Goal: Register for event/course

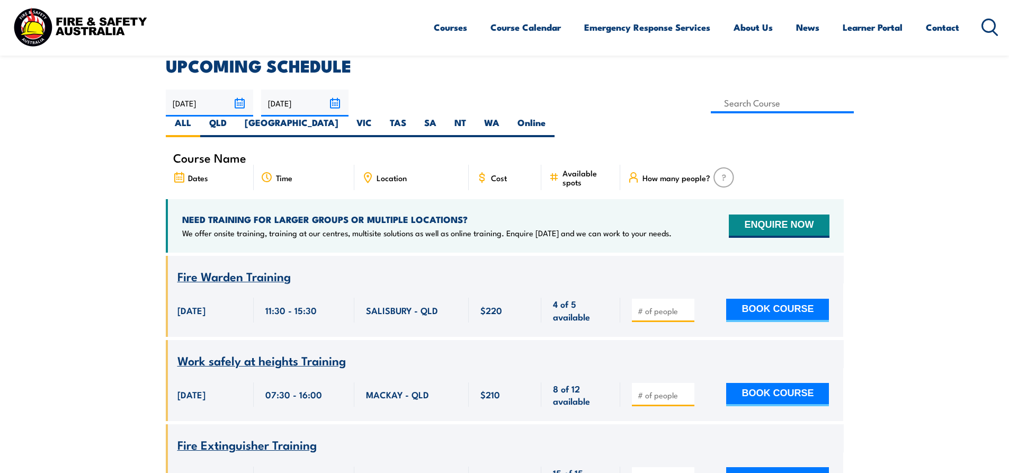
scroll to position [283, 0]
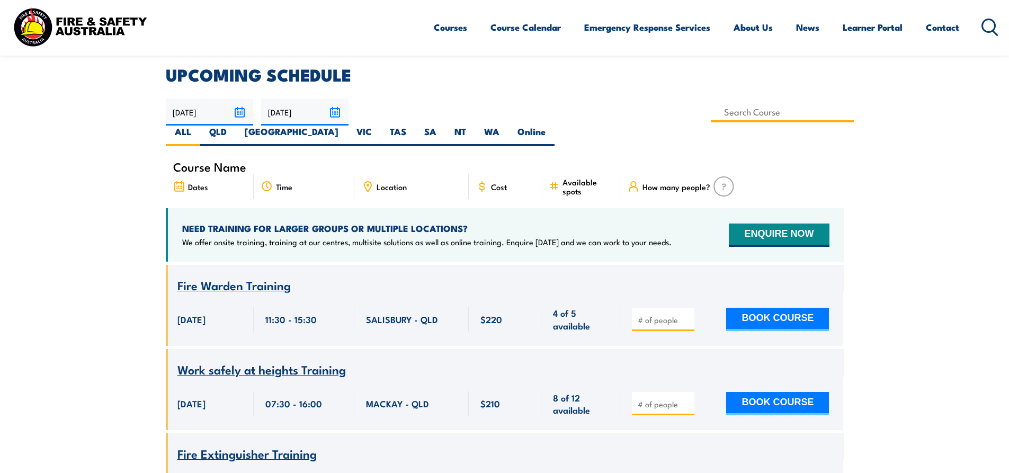
click at [711, 110] on input at bounding box center [783, 112] width 144 height 21
type input "HAZMAT Response Training"
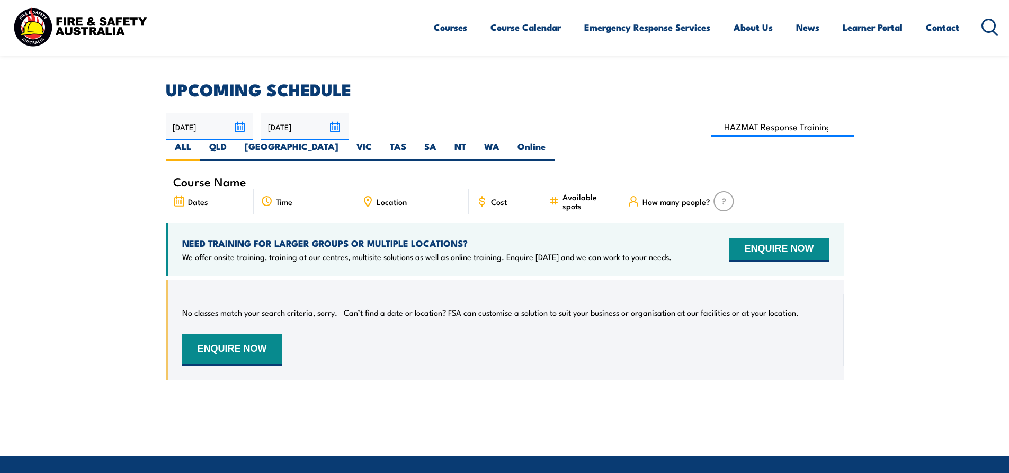
scroll to position [244, 0]
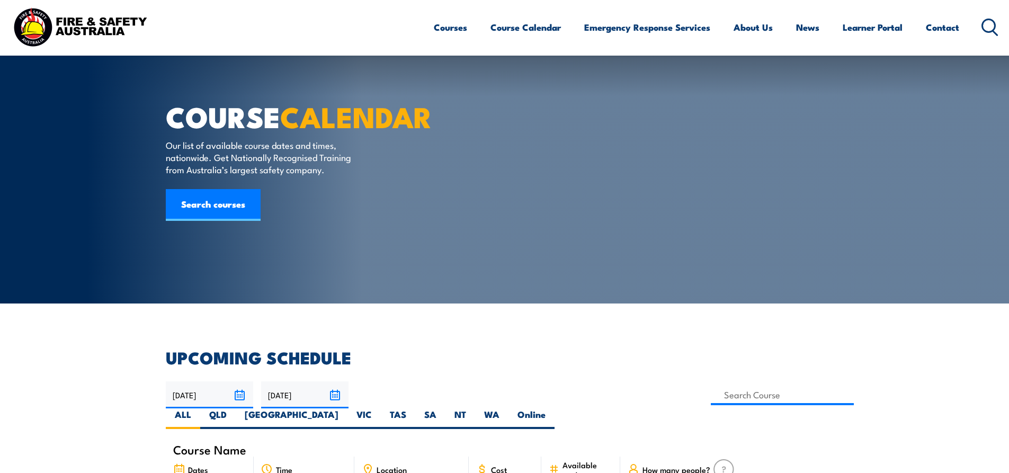
scroll to position [212, 0]
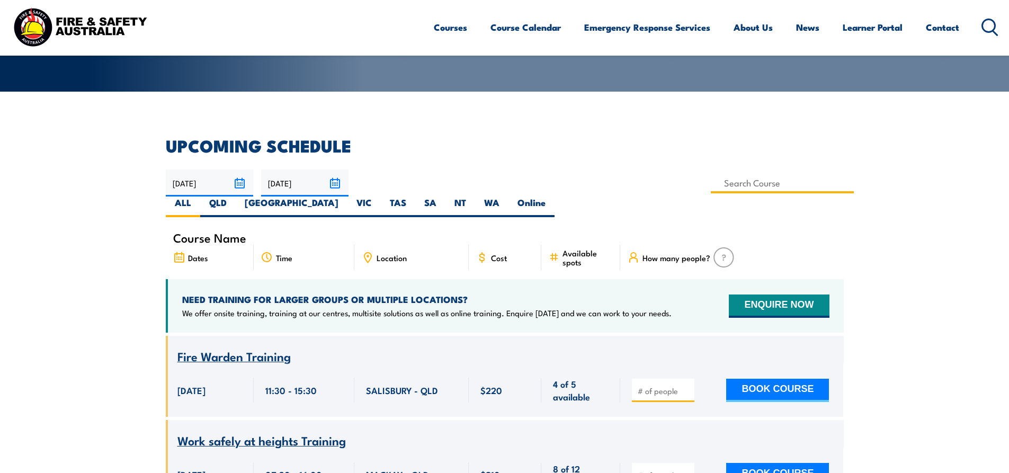
click at [711, 181] on input at bounding box center [783, 183] width 144 height 21
type input "HAZMAT Response Training"
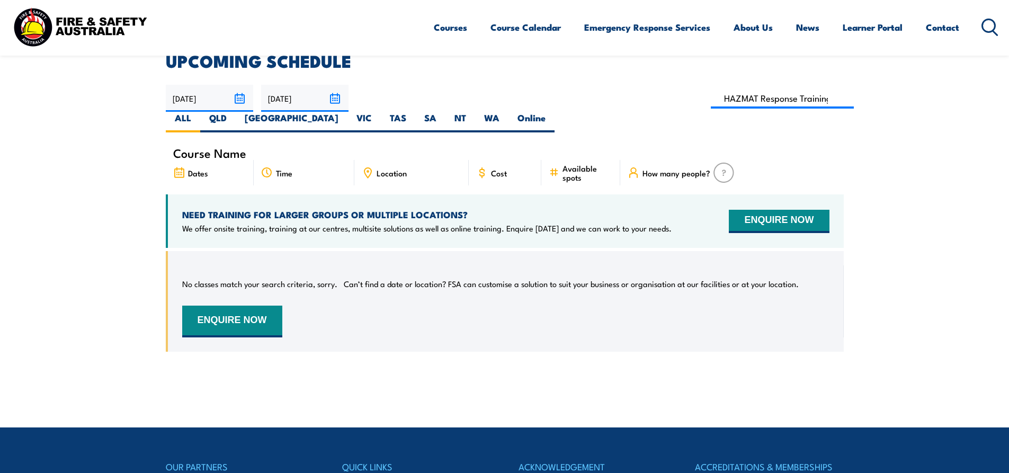
scroll to position [244, 0]
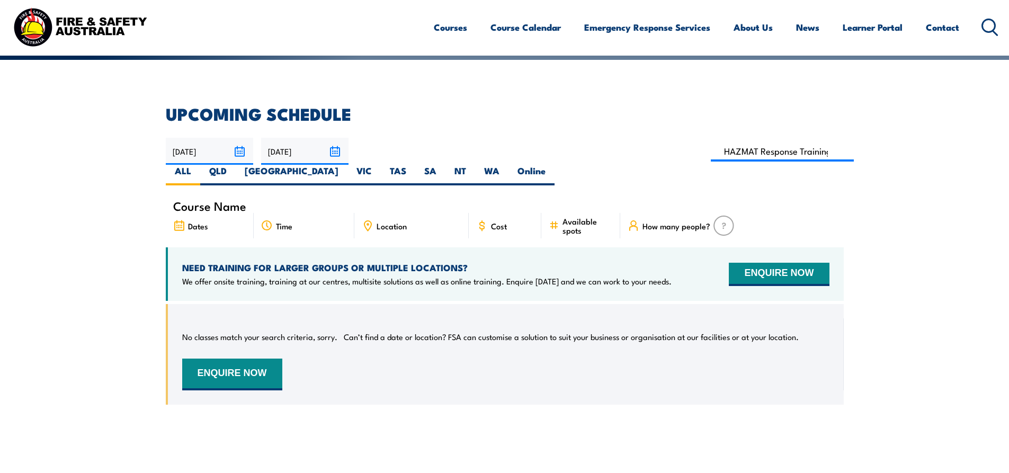
click at [72, 129] on section "UPCOMING SCHEDULE [DATE] [DATE]" at bounding box center [504, 263] width 1009 height 315
